Goal: Information Seeking & Learning: Learn about a topic

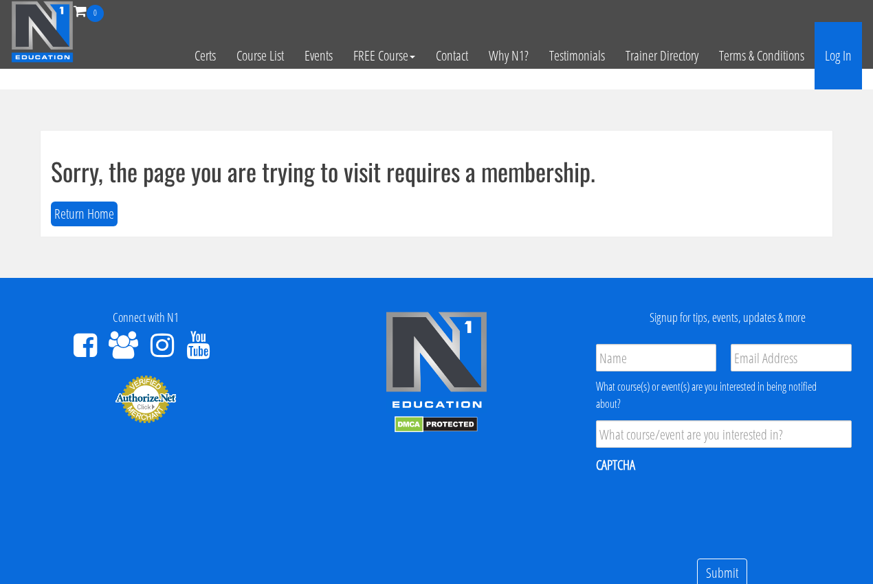
click at [828, 59] on link "Log In" at bounding box center [838, 55] width 47 height 67
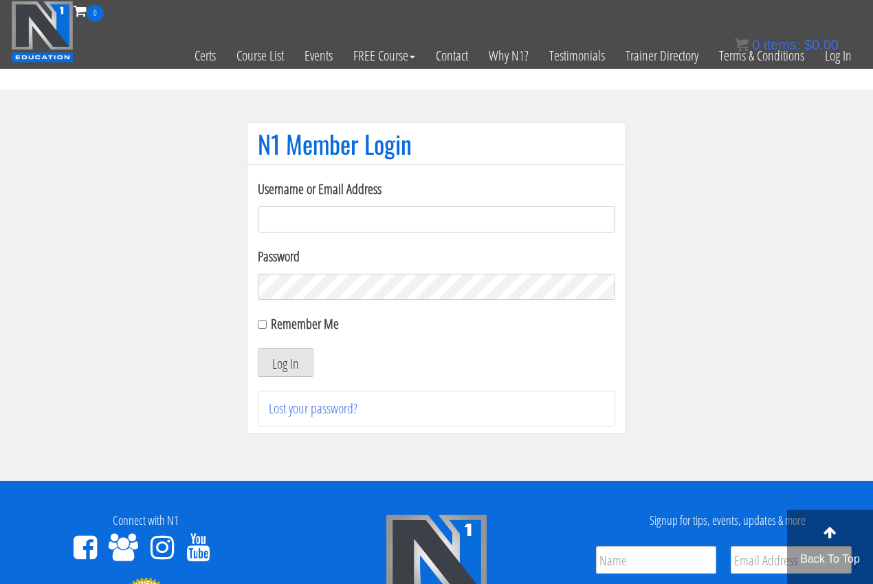
type input "movesyoutraining@gmail.com"
click at [280, 378] on div "Username or Email Address movesyoutraining@gmail.com Password Remember Me Log I…" at bounding box center [437, 303] width 358 height 248
click at [280, 364] on button "Log In" at bounding box center [286, 362] width 56 height 29
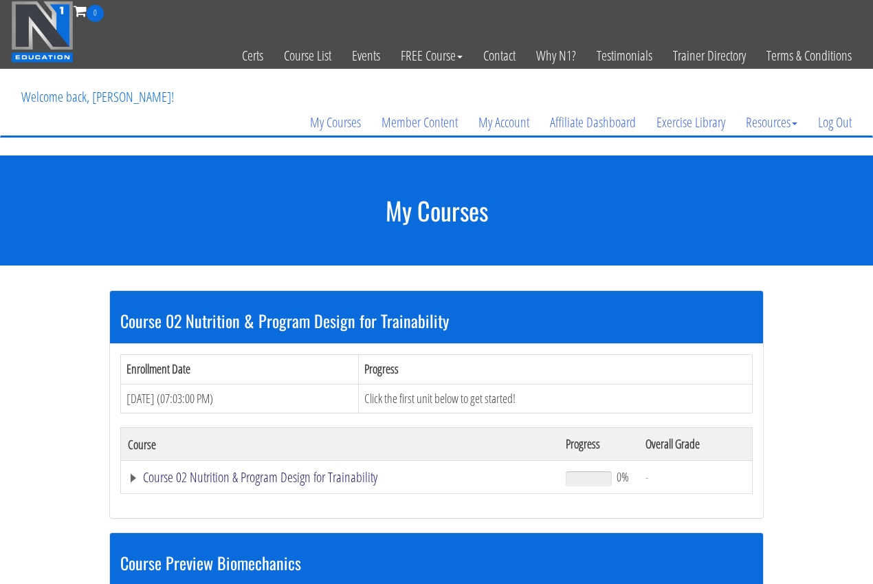
click at [335, 475] on link "Course 02 Nutrition & Program Design for Trainability" at bounding box center [340, 477] width 424 height 14
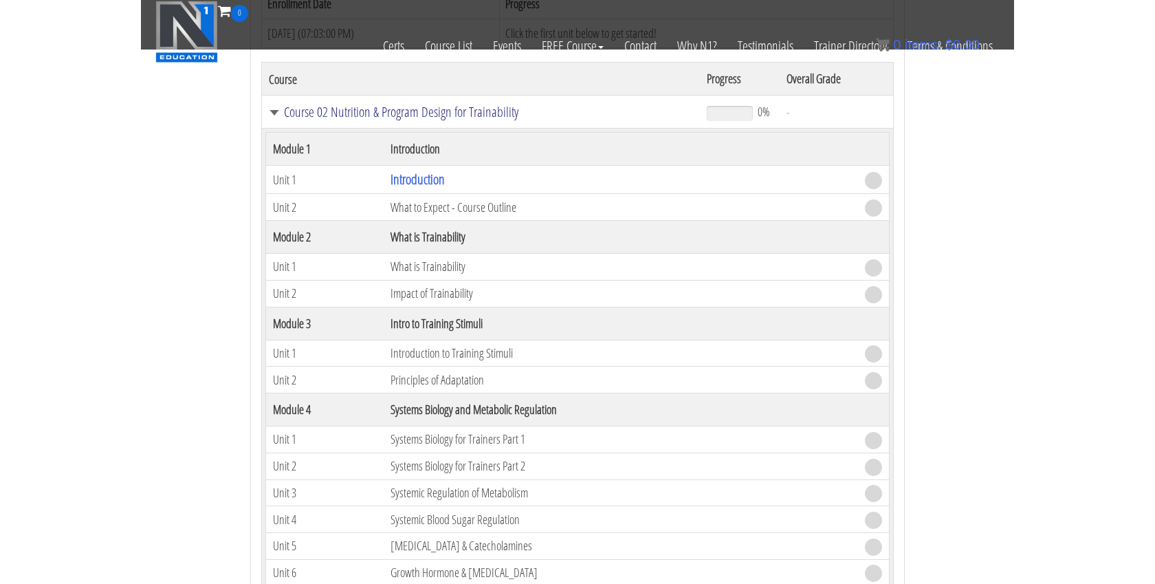
scroll to position [288, 0]
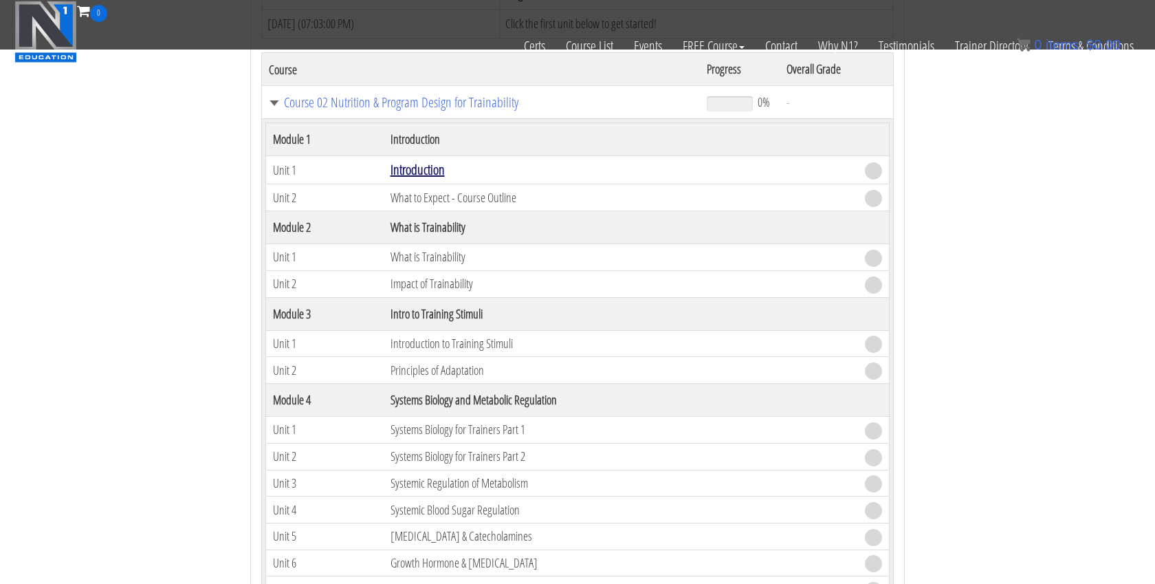
click at [413, 170] on link "Introduction" at bounding box center [418, 169] width 54 height 19
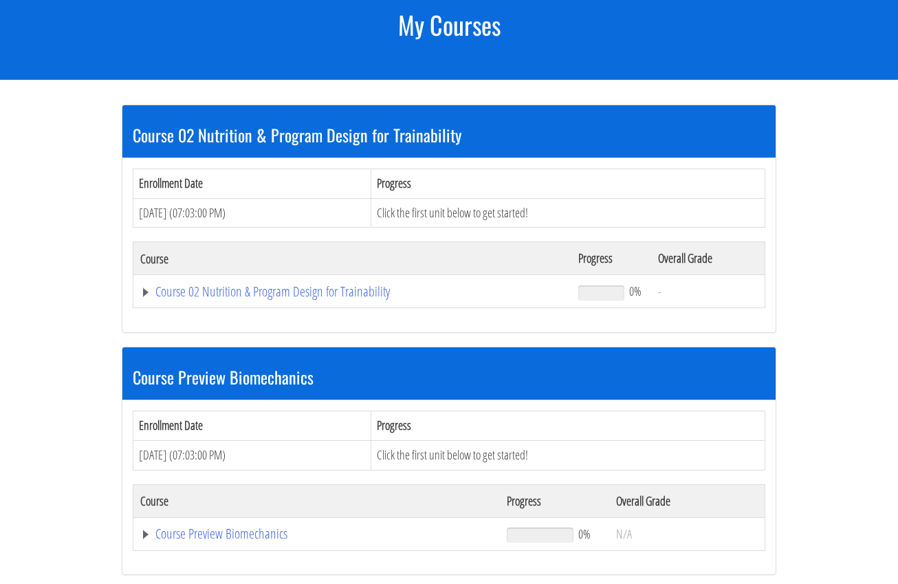
scroll to position [202, 0]
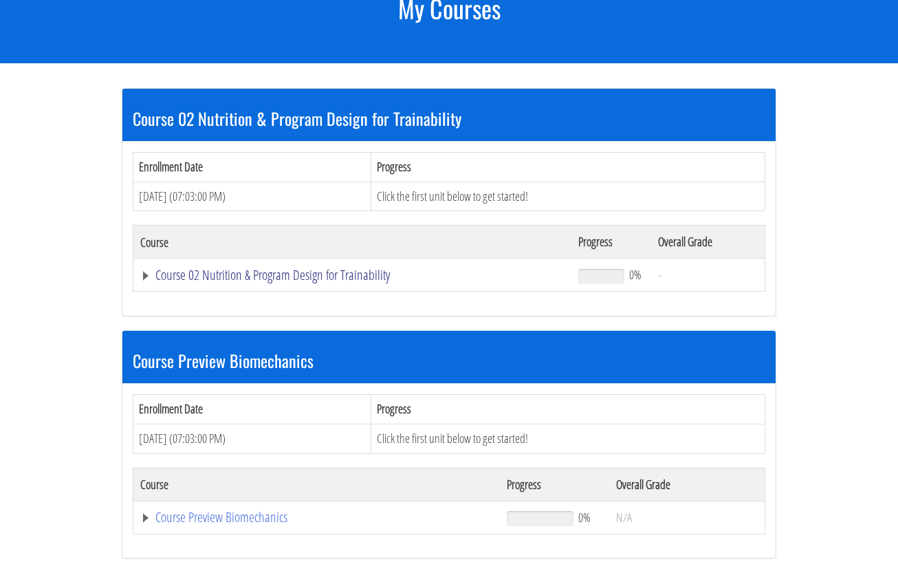
click at [317, 268] on link "Course 02 Nutrition & Program Design for Trainability" at bounding box center [352, 275] width 424 height 14
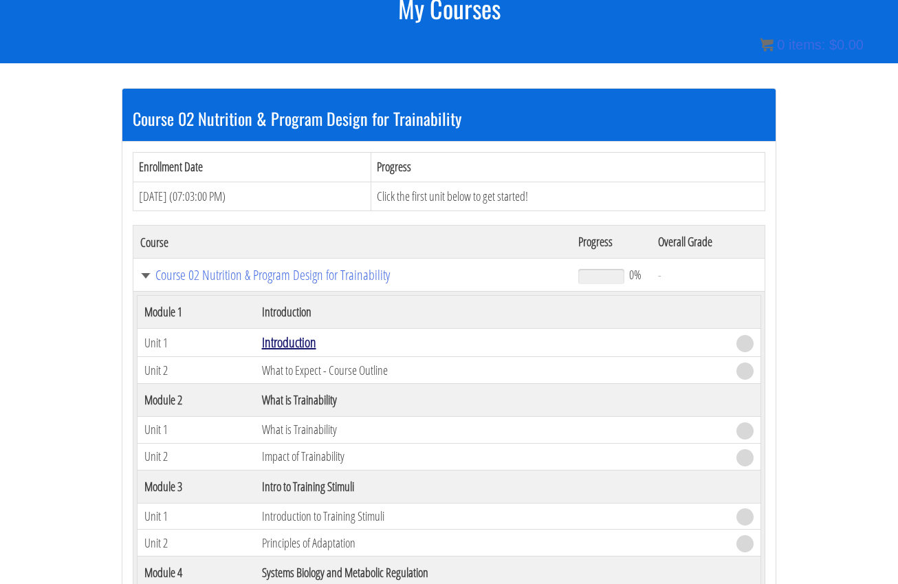
click at [294, 345] on link "Introduction" at bounding box center [289, 342] width 54 height 19
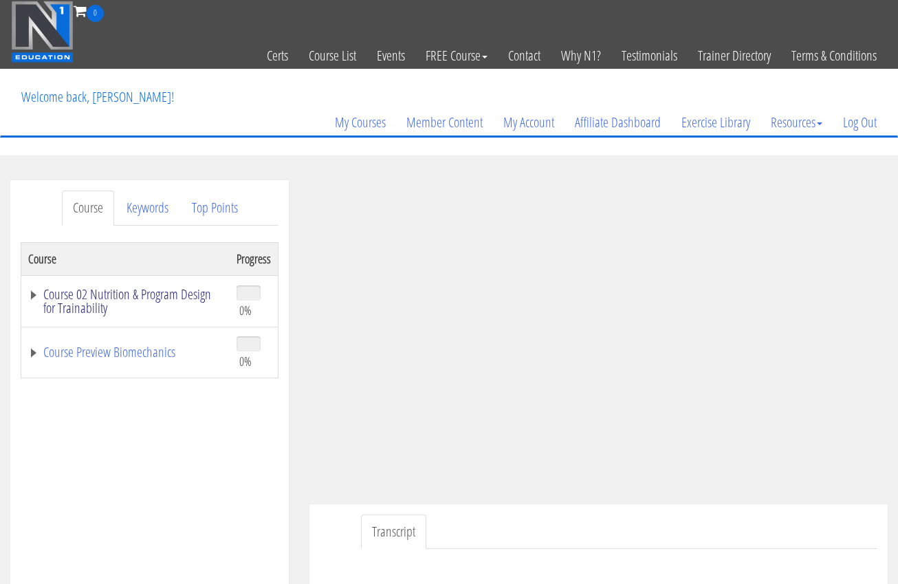
click at [32, 296] on link "Course 02 Nutrition & Program Design for Trainability" at bounding box center [125, 301] width 195 height 28
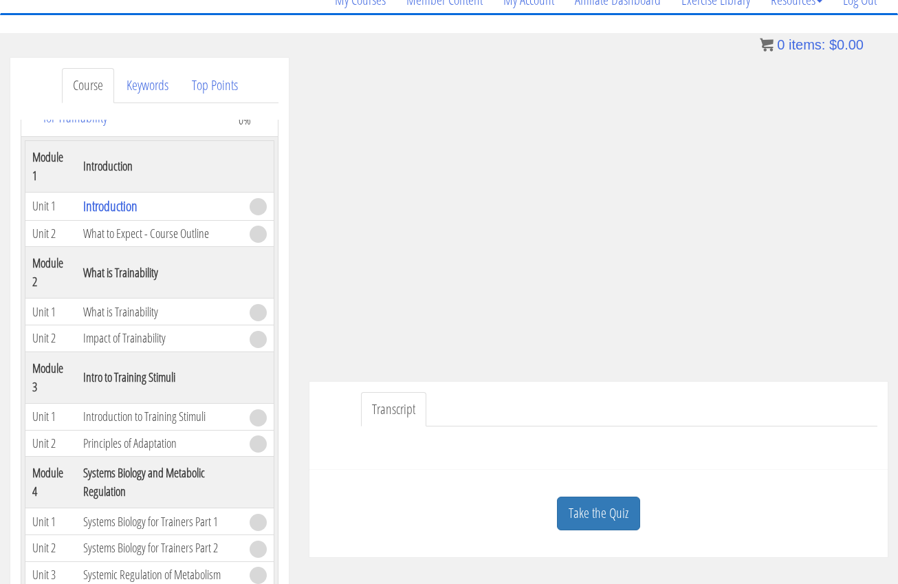
scroll to position [120, 0]
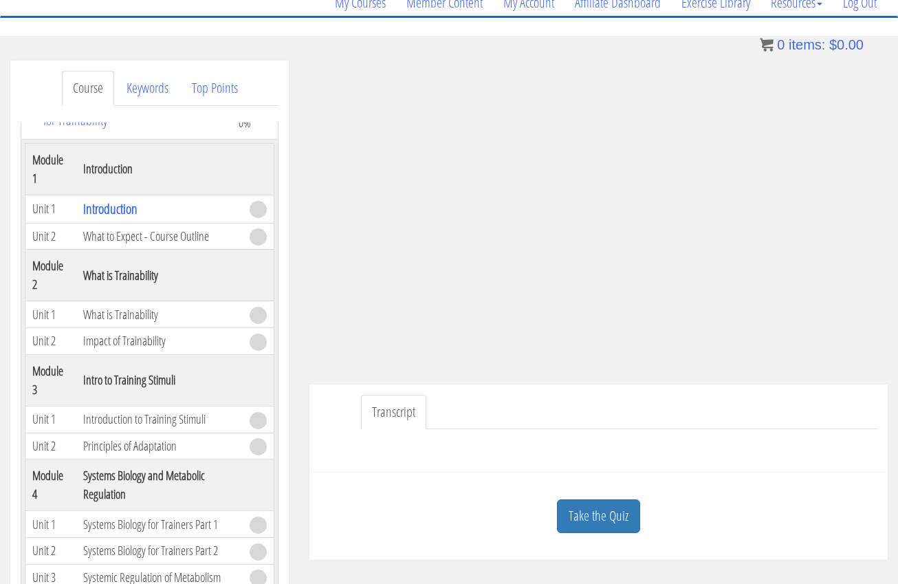
click at [395, 433] on div at bounding box center [599, 445] width 558 height 33
click at [393, 417] on link "Transcript" at bounding box center [393, 412] width 65 height 35
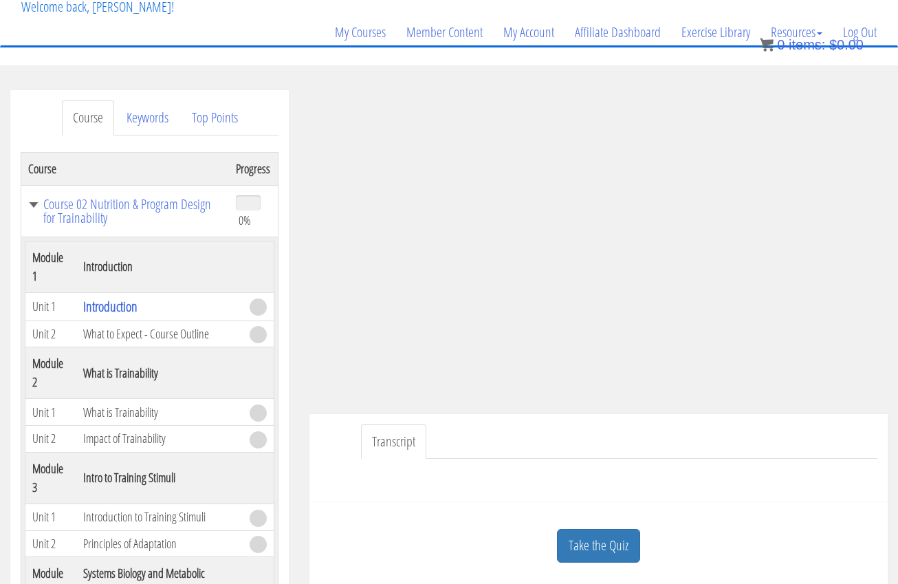
scroll to position [88, 0]
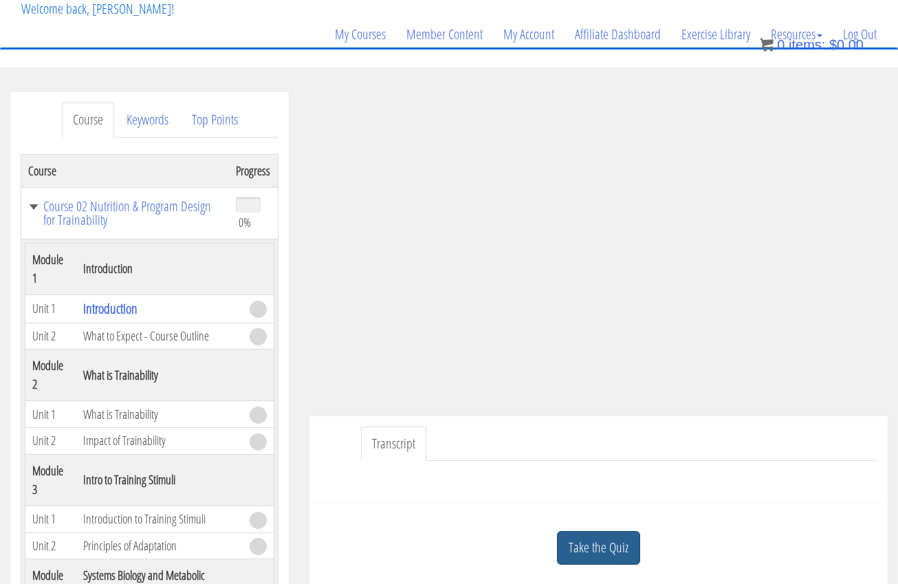
click at [609, 542] on link "Take the Quiz" at bounding box center [598, 548] width 83 height 34
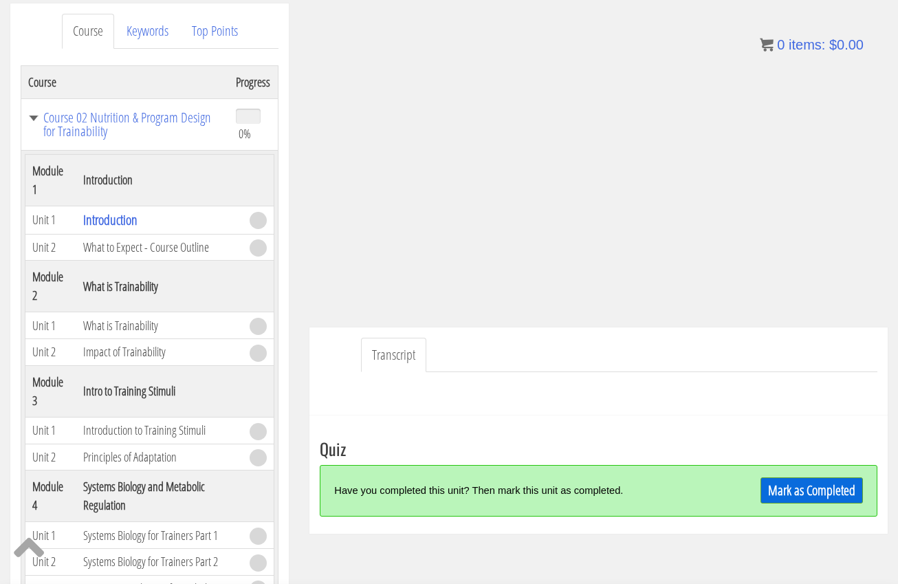
scroll to position [197, 0]
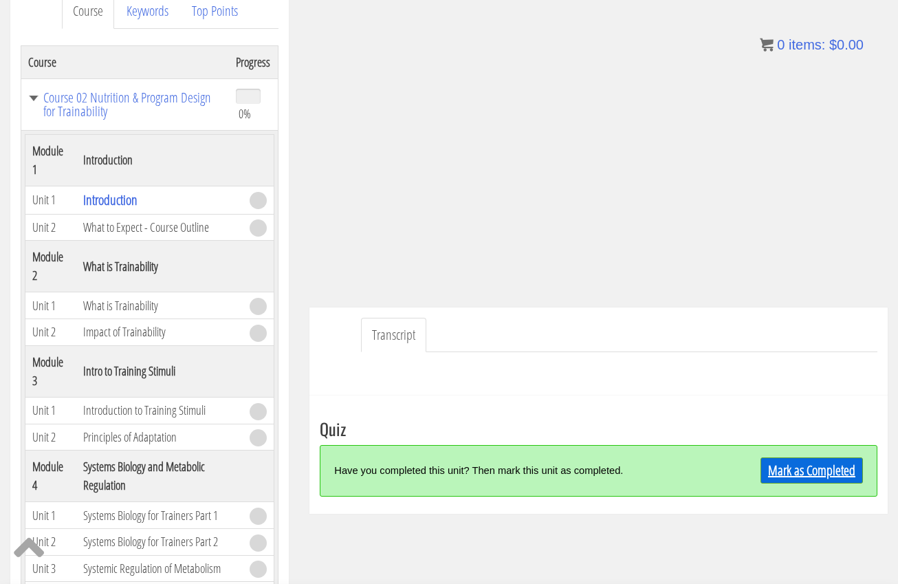
click at [803, 461] on link "Mark as Completed" at bounding box center [812, 470] width 102 height 26
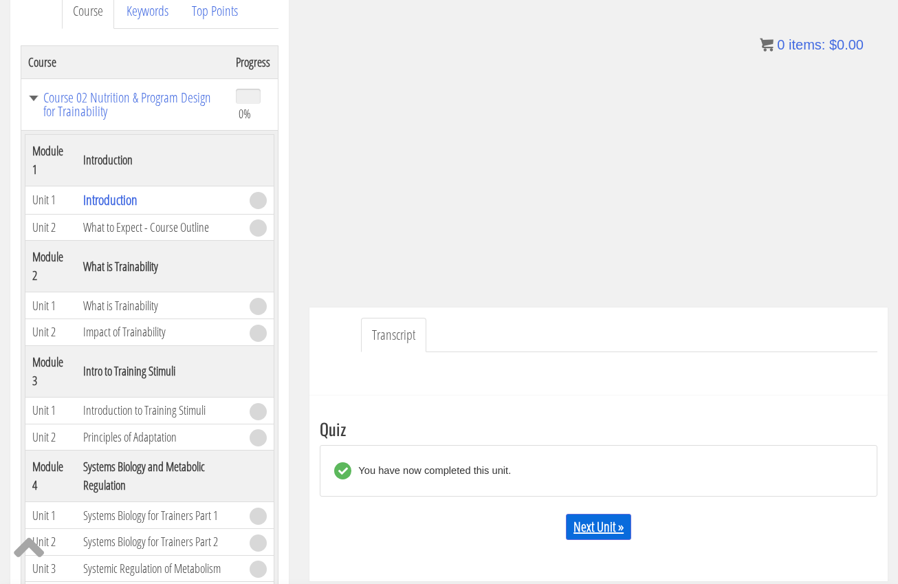
click at [603, 516] on link "Next Unit »" at bounding box center [598, 527] width 65 height 26
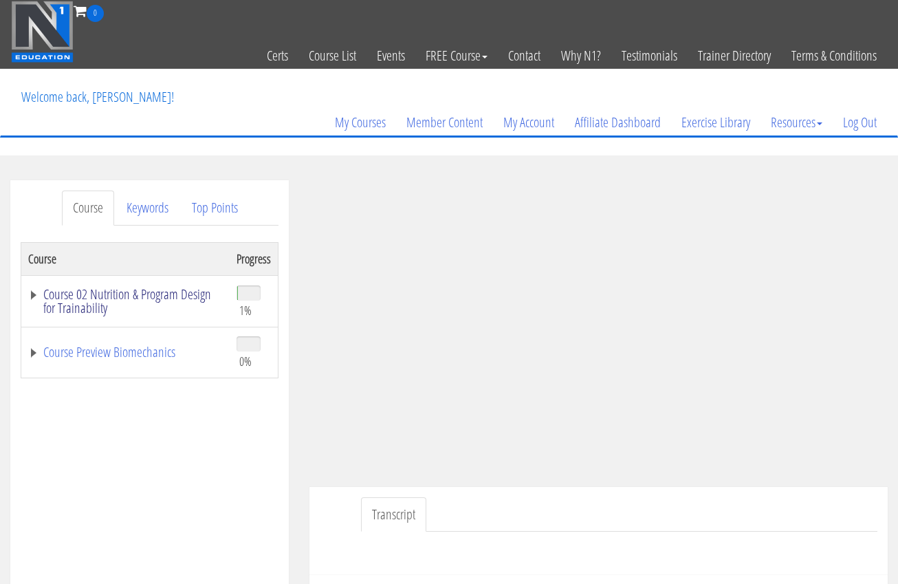
click at [77, 299] on link "Course 02 Nutrition & Program Design for Trainability" at bounding box center [125, 301] width 195 height 28
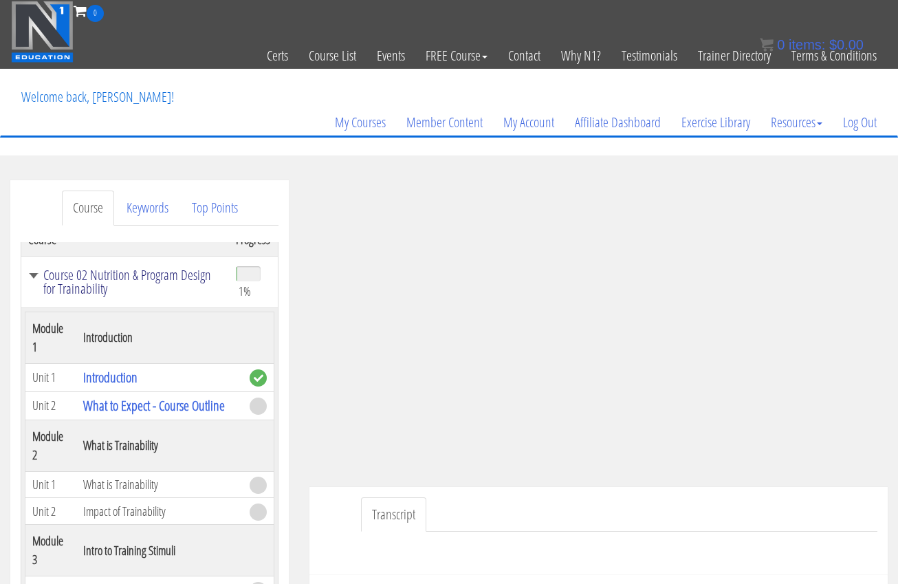
scroll to position [116, 0]
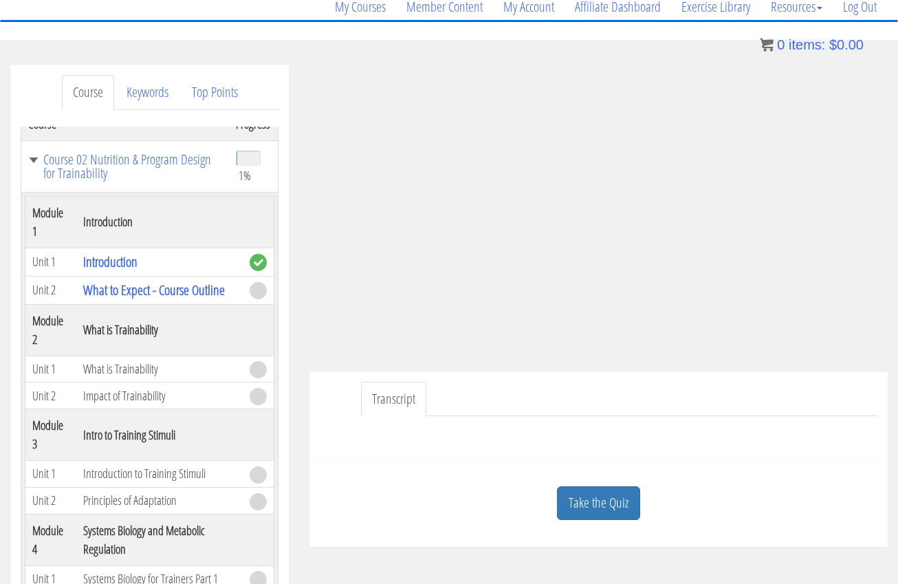
click at [377, 405] on link "Transcript" at bounding box center [393, 399] width 65 height 35
